Goal: Find specific page/section: Find specific page/section

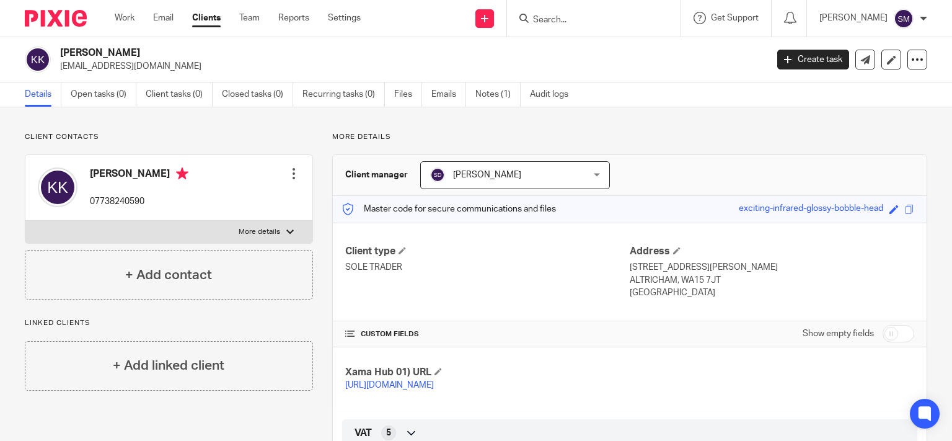
click at [543, 17] on input "Search" at bounding box center [588, 20] width 112 height 11
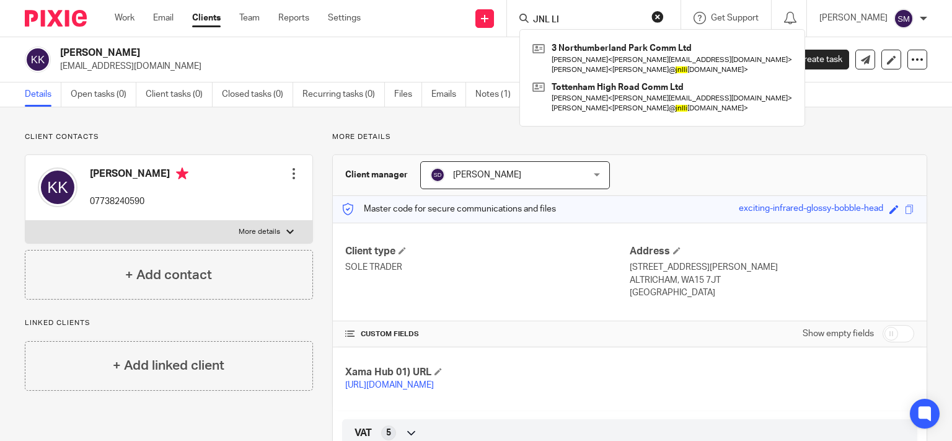
drag, startPoint x: 572, startPoint y: 19, endPoint x: 492, endPoint y: 7, distance: 80.1
click at [532, 15] on input "JNL LI" at bounding box center [588, 20] width 112 height 11
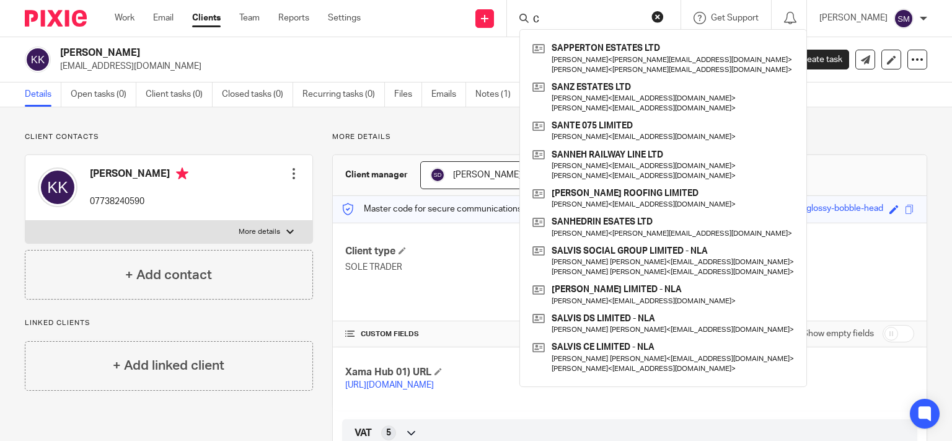
type input "C"
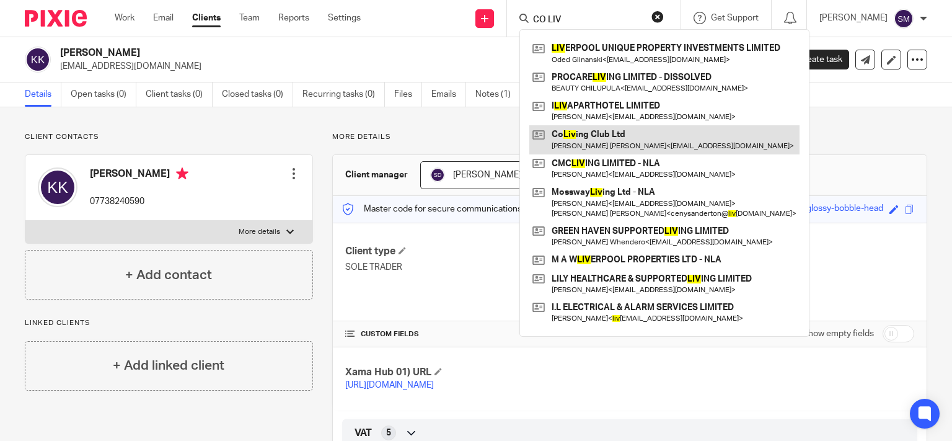
type input "CO LIV"
click at [574, 144] on link at bounding box center [664, 139] width 270 height 29
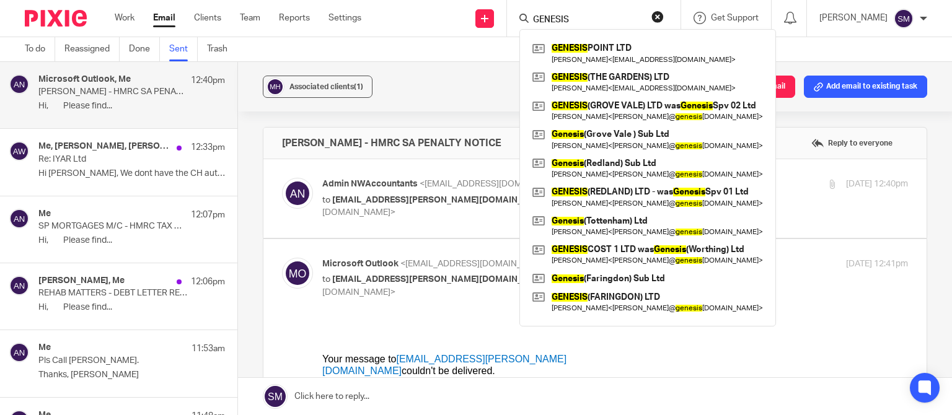
type input "GENESIS"
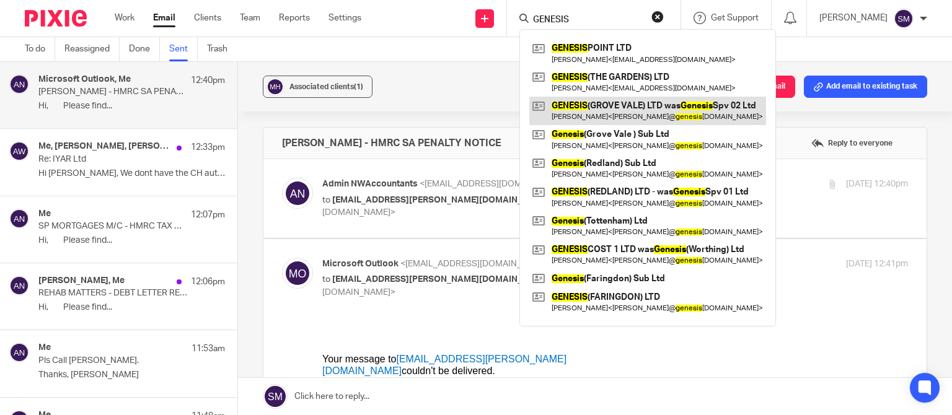
click at [668, 113] on link at bounding box center [647, 111] width 237 height 29
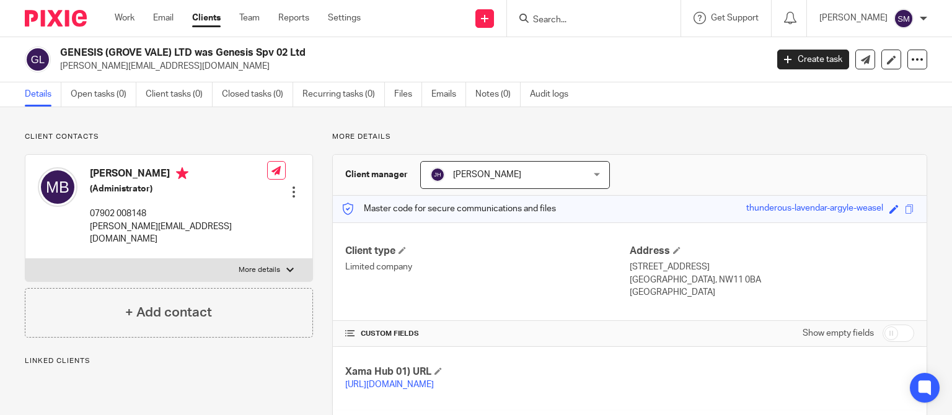
scroll to position [238, 0]
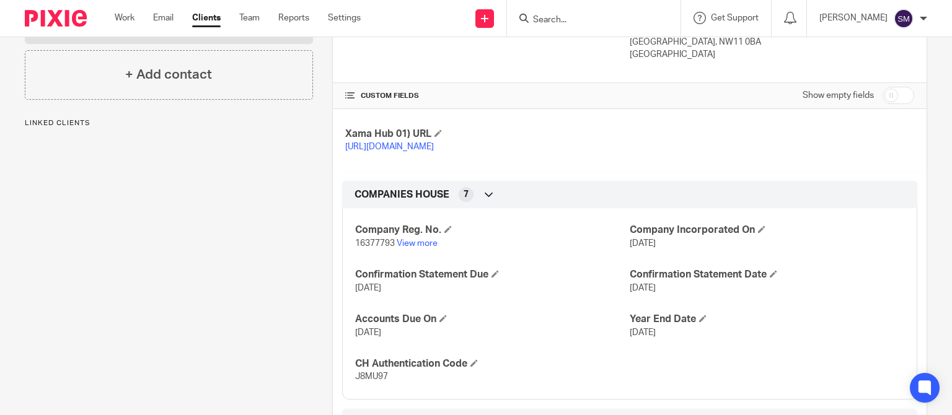
click at [417, 250] on p "16377793 View more" at bounding box center [492, 243] width 275 height 12
click at [420, 248] on link "View more" at bounding box center [417, 243] width 41 height 9
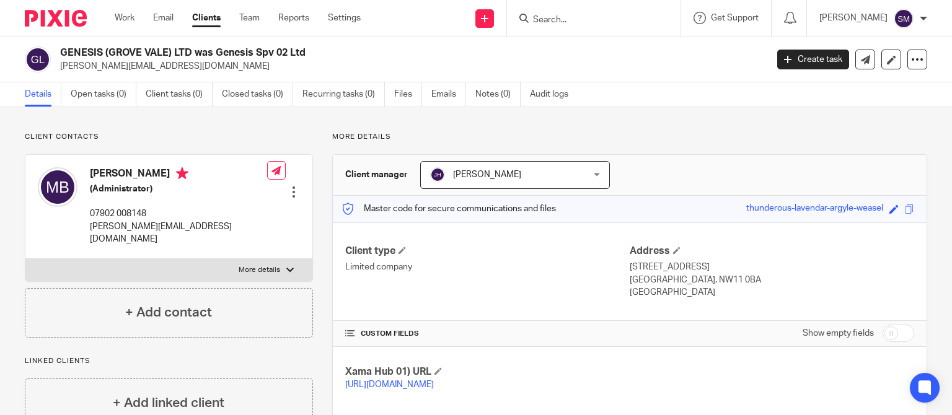
click at [221, 259] on label "More details" at bounding box center [168, 270] width 287 height 22
click at [25, 259] on input "More details" at bounding box center [25, 259] width 1 height 1
checkbox input "true"
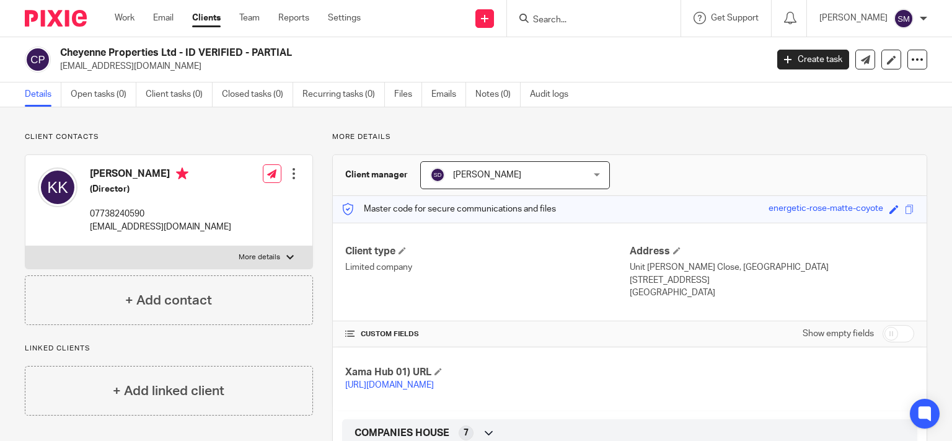
scroll to position [179, 0]
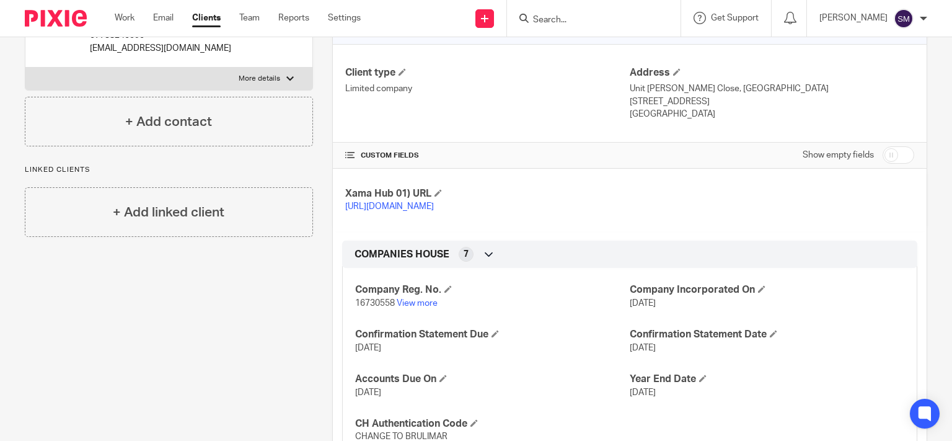
click at [537, 16] on input "Search" at bounding box center [588, 20] width 112 height 11
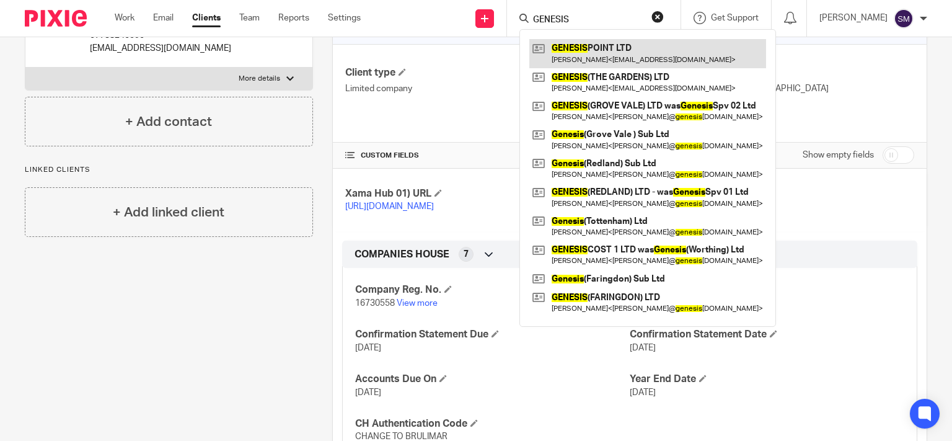
type input "GENESIS"
click at [626, 58] on link at bounding box center [647, 53] width 237 height 29
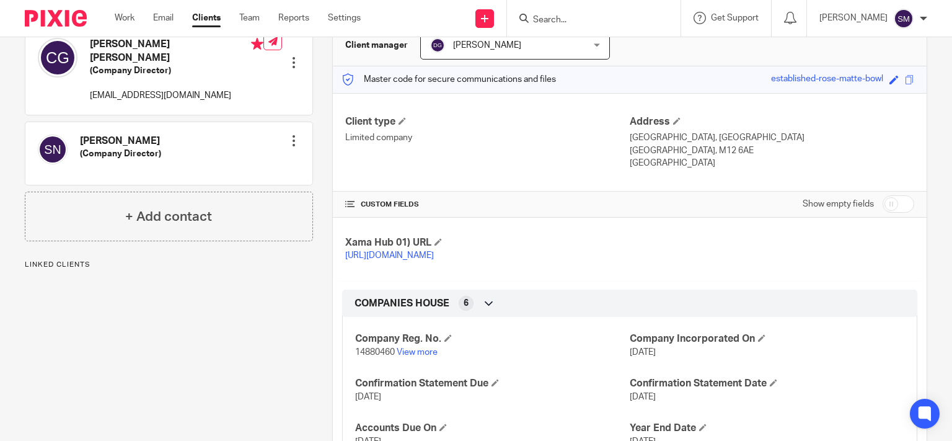
scroll to position [198, 0]
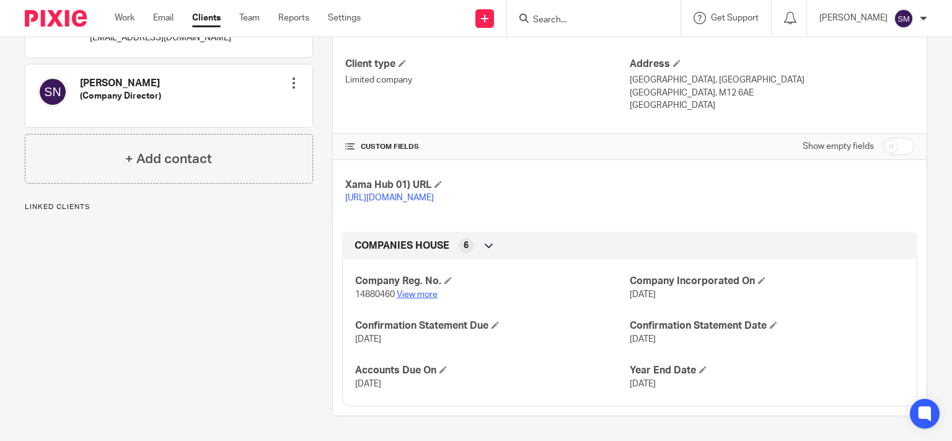
click at [423, 295] on link "View more" at bounding box center [417, 294] width 41 height 9
